Goal: Navigation & Orientation: Understand site structure

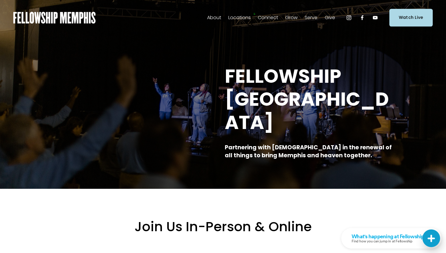
click at [0, 0] on span "Staff" at bounding box center [0, 0] width 0 height 0
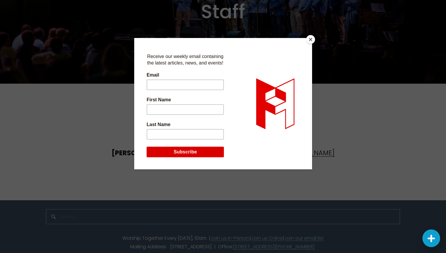
scroll to position [1423, 0]
click at [309, 39] on button "Close" at bounding box center [310, 39] width 9 height 9
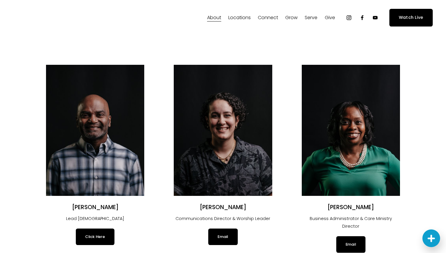
scroll to position [0, 0]
click at [0, 0] on span "Online" at bounding box center [0, 0] width 0 height 0
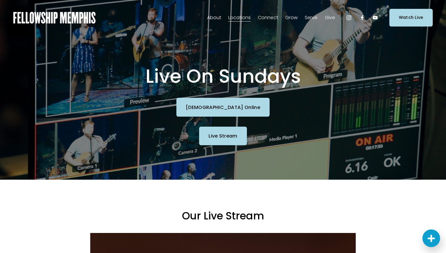
click at [0, 0] on span "In-Person" at bounding box center [0, 0] width 0 height 0
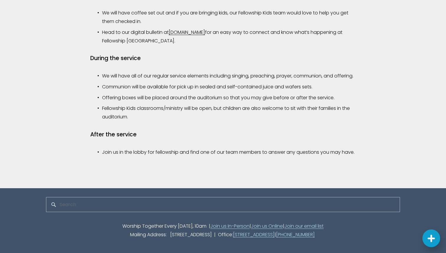
scroll to position [589, 0]
